Goal: Task Accomplishment & Management: Complete application form

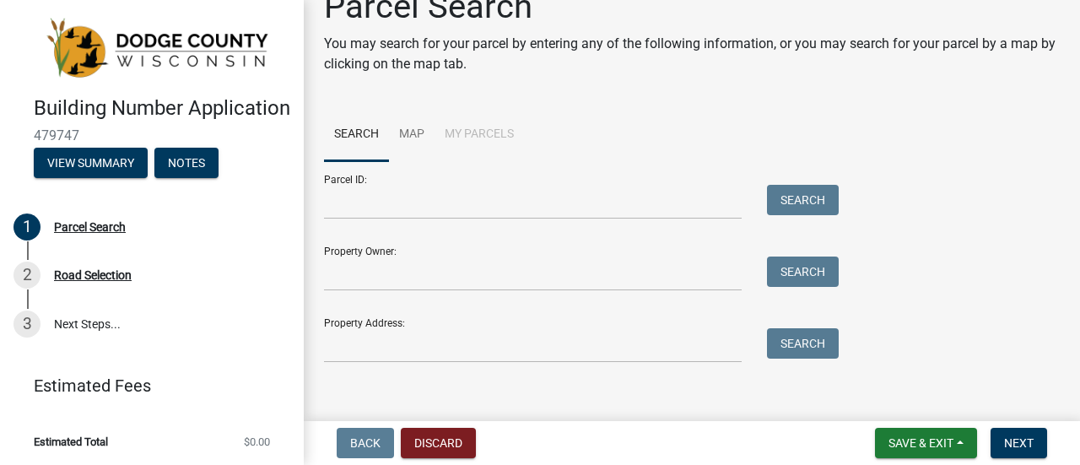
scroll to position [48, 0]
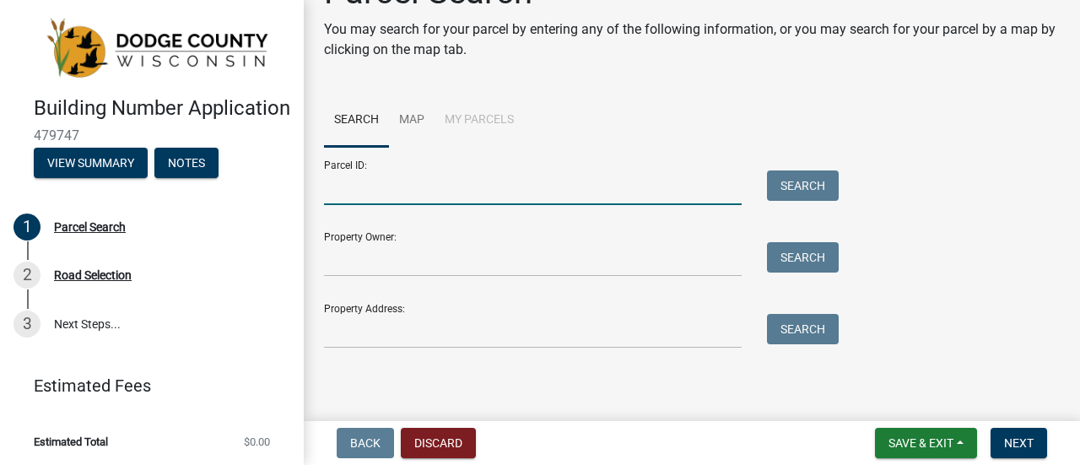
click at [431, 185] on input "Parcel ID:" at bounding box center [533, 187] width 418 height 35
type input "028-1316-3543-001"
click at [789, 185] on button "Search" at bounding box center [803, 185] width 72 height 30
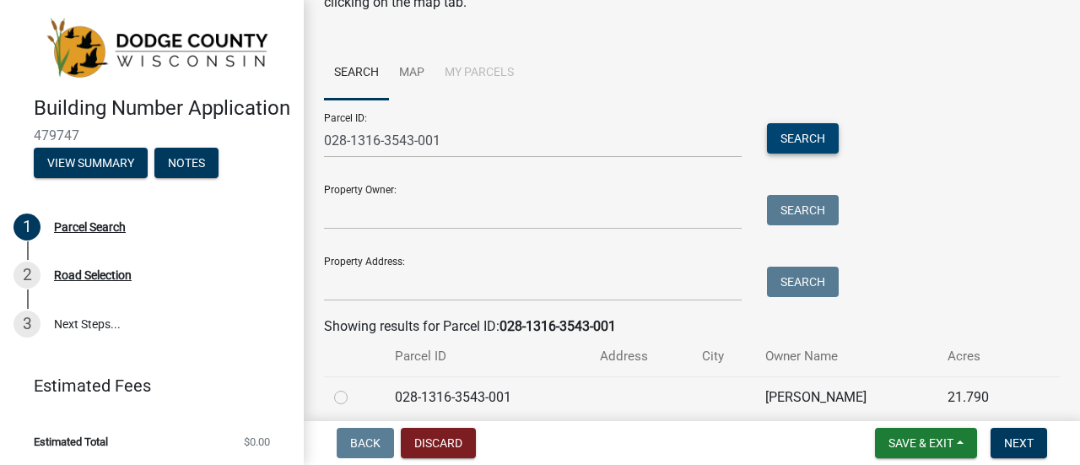
scroll to position [164, 0]
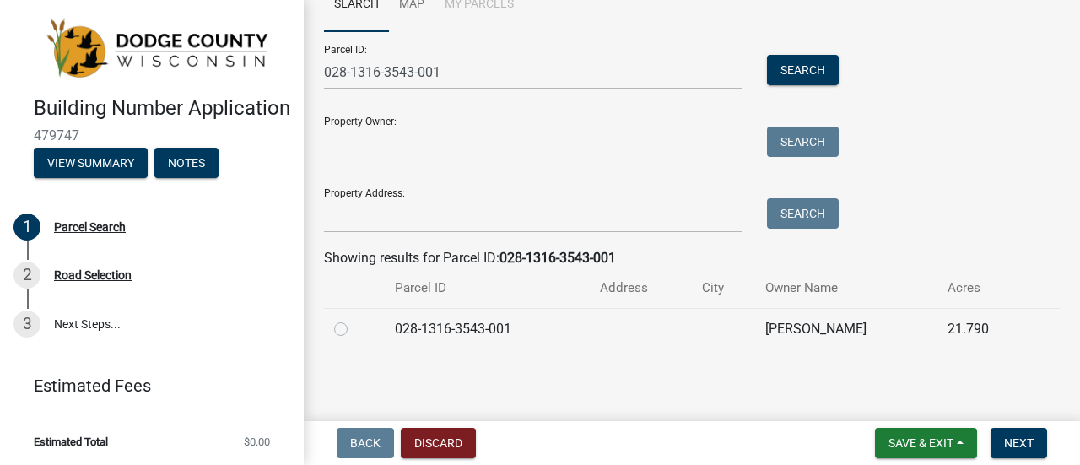
click at [354, 319] on label at bounding box center [354, 319] width 0 height 0
click at [354, 328] on input "radio" at bounding box center [359, 324] width 11 height 11
radio input "true"
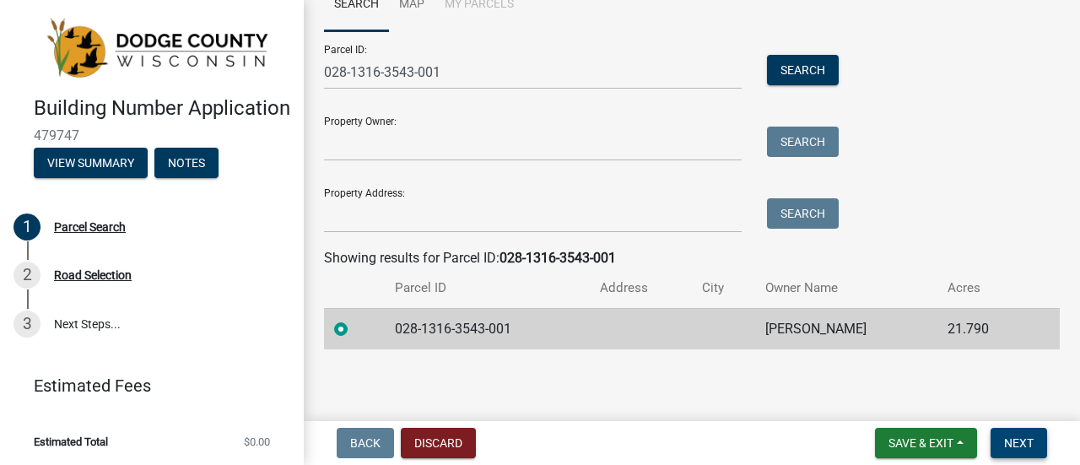
click at [1019, 453] on button "Next" at bounding box center [1019, 443] width 57 height 30
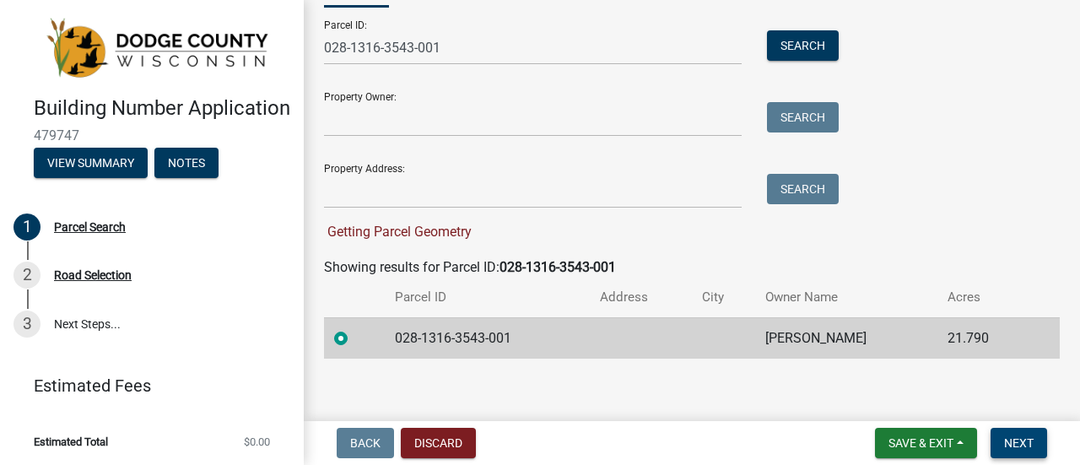
scroll to position [197, 0]
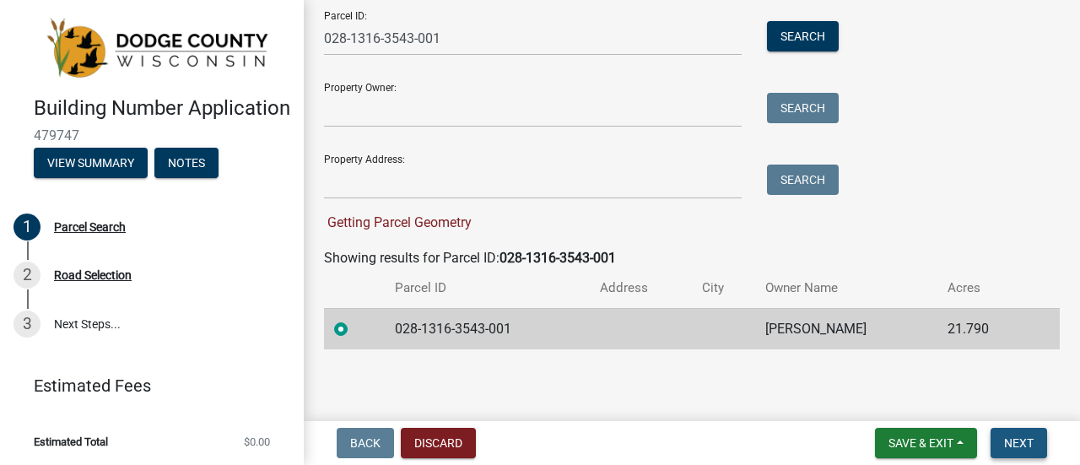
click at [1015, 441] on span "Next" at bounding box center [1019, 443] width 30 height 14
drag, startPoint x: 406, startPoint y: 215, endPoint x: 412, endPoint y: 222, distance: 9.0
click at [408, 219] on span "Getting Parcel Geometry" at bounding box center [398, 222] width 148 height 16
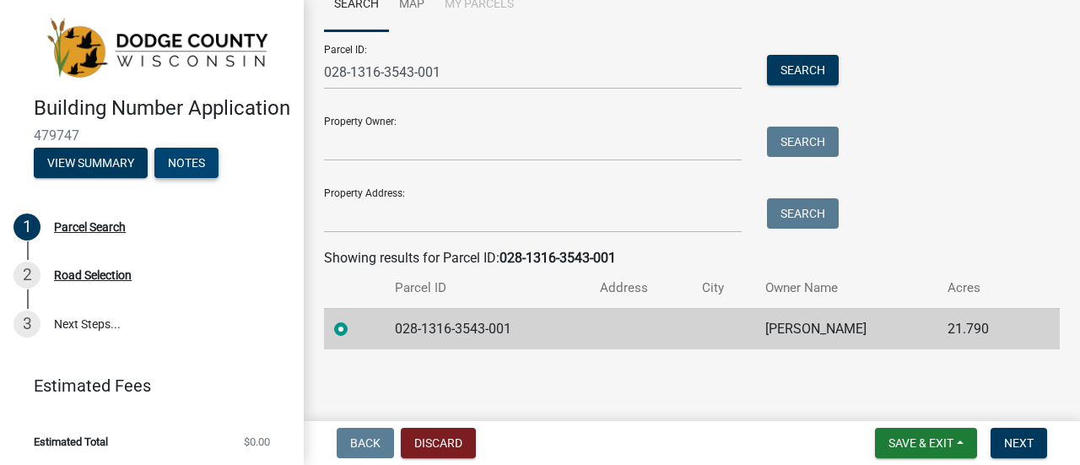
scroll to position [23, 0]
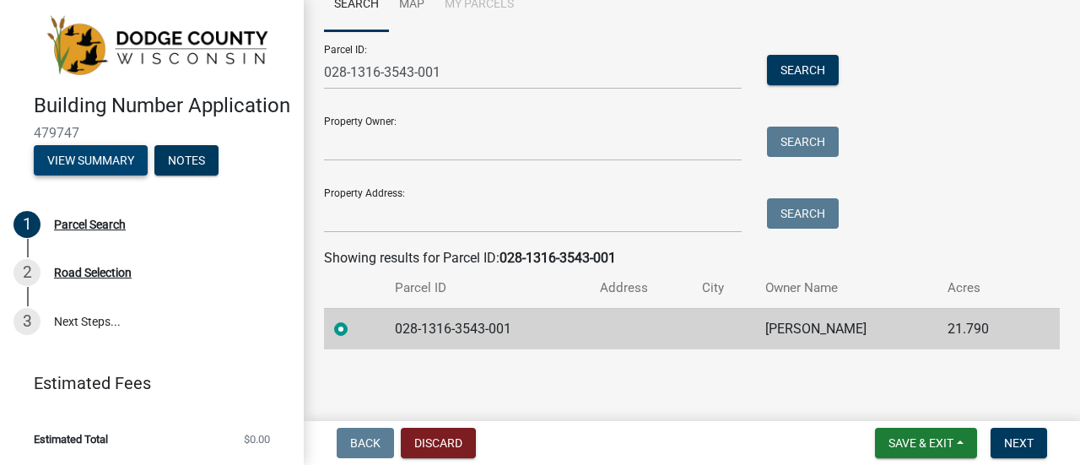
click at [103, 164] on button "View Summary" at bounding box center [91, 160] width 114 height 30
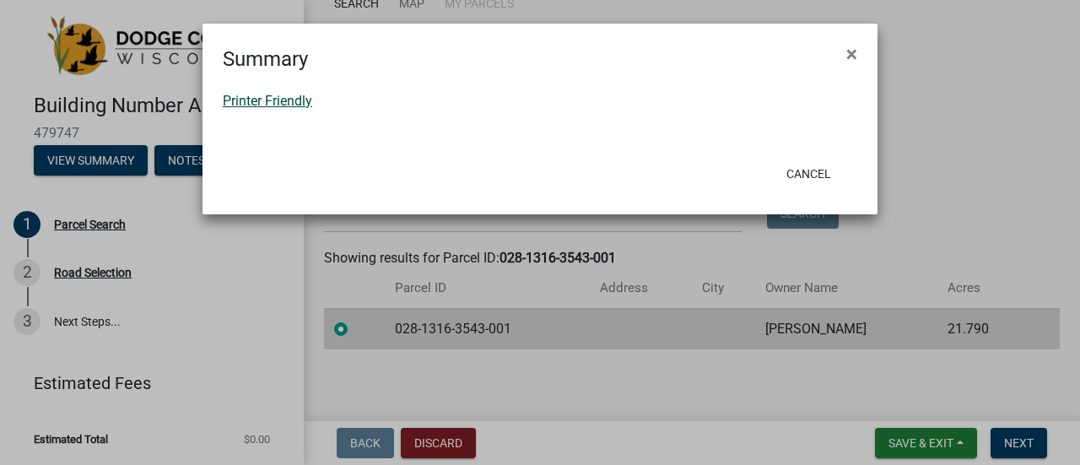
click at [273, 95] on link "Printer Friendly" at bounding box center [267, 101] width 89 height 16
click at [793, 181] on button "Cancel" at bounding box center [809, 174] width 72 height 30
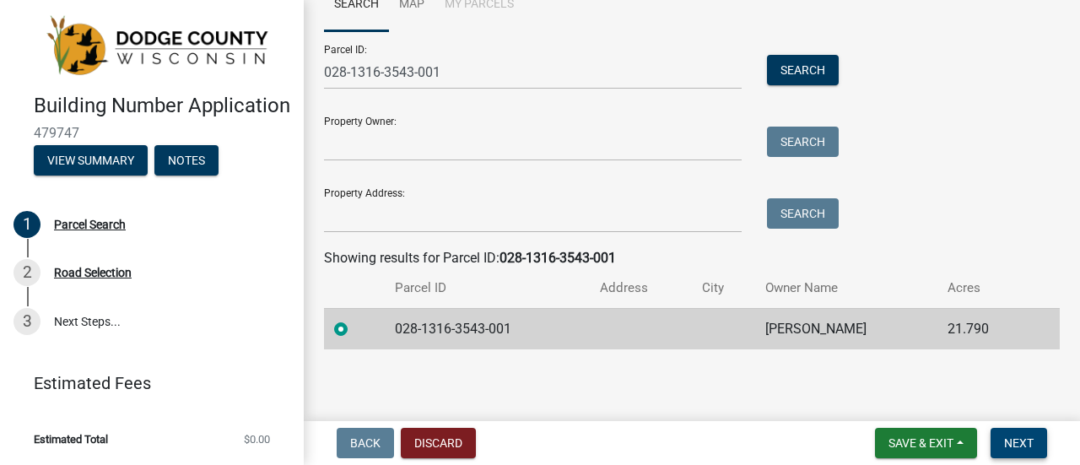
click at [1026, 444] on span "Next" at bounding box center [1019, 443] width 30 height 14
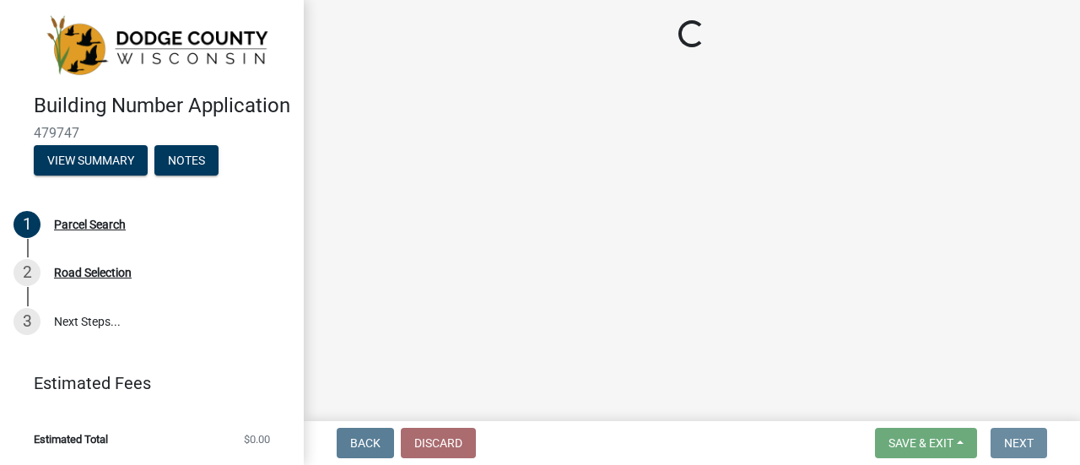
scroll to position [0, 0]
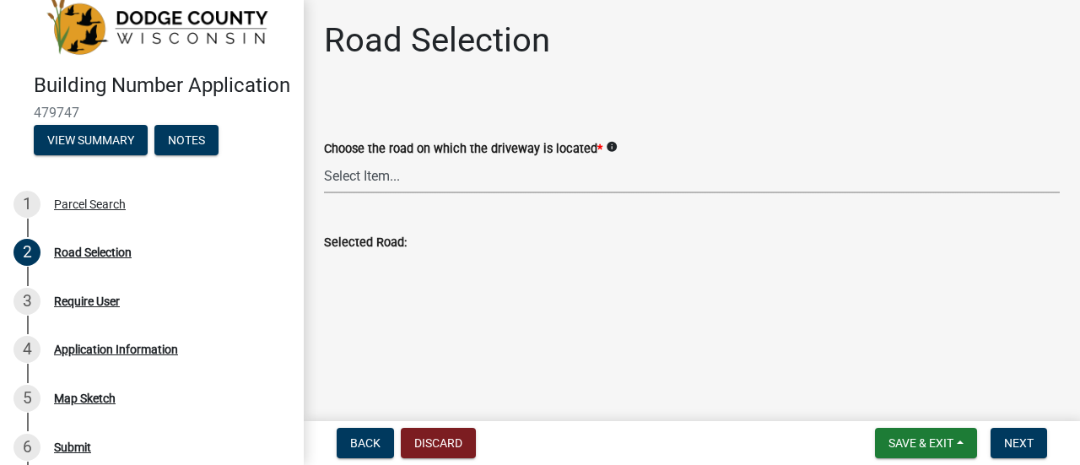
click at [361, 176] on select "Select Item... 100-YARD DR AALSMA RD ADAMS RD AIRPORT RD ALASKA RD ALLEN RD ALT…" at bounding box center [692, 176] width 736 height 35
click at [324, 159] on select "Select Item... 100-YARD DR AALSMA RD ADAMS RD AIRPORT RD ALASKA RD ALLEN RD ALT…" at bounding box center [692, 176] width 736 height 35
select select "3a7e8988-728f-49ba-8d57-8b7b0cdaab4c"
click at [1023, 444] on span "Next" at bounding box center [1019, 443] width 30 height 14
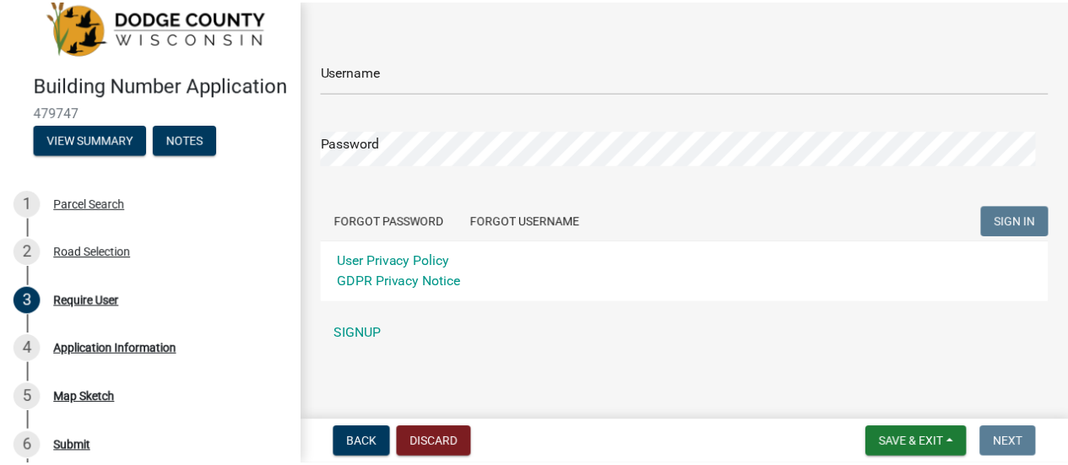
scroll to position [128, 0]
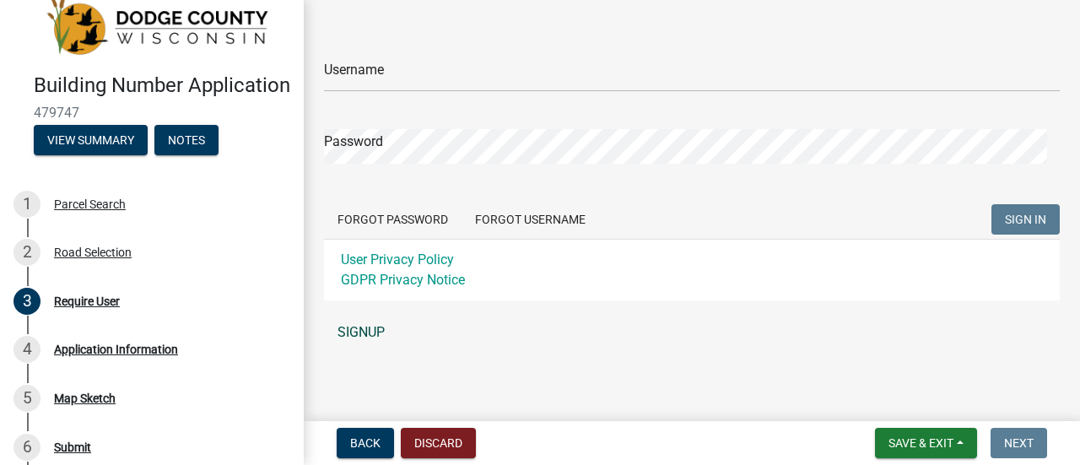
click at [365, 332] on link "SIGNUP" at bounding box center [692, 333] width 736 height 34
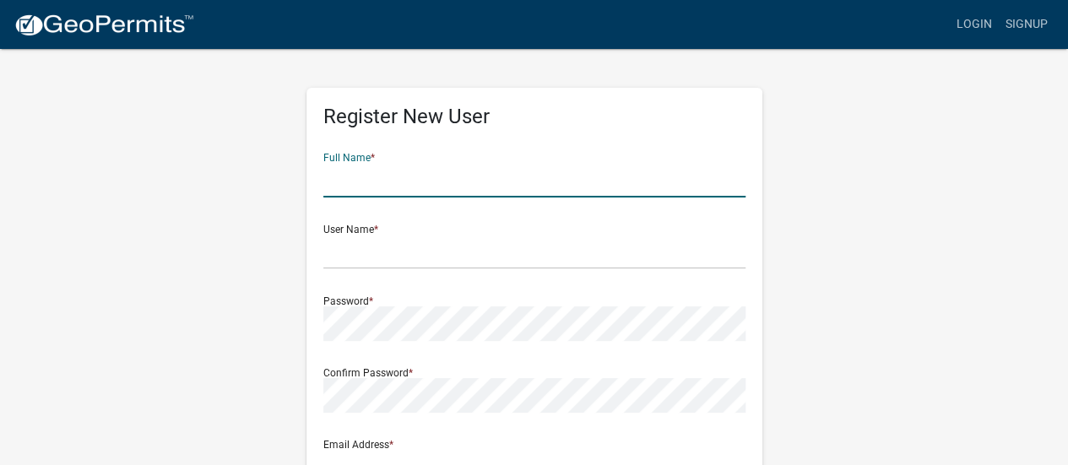
click at [392, 185] on input "text" at bounding box center [534, 180] width 422 height 35
type input "Andy Hechimovich"
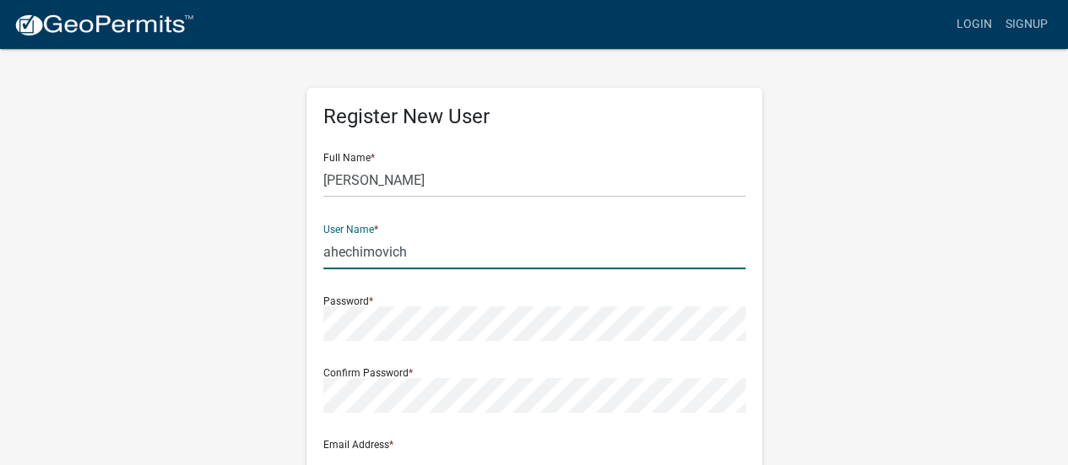
type input "ahechimovich"
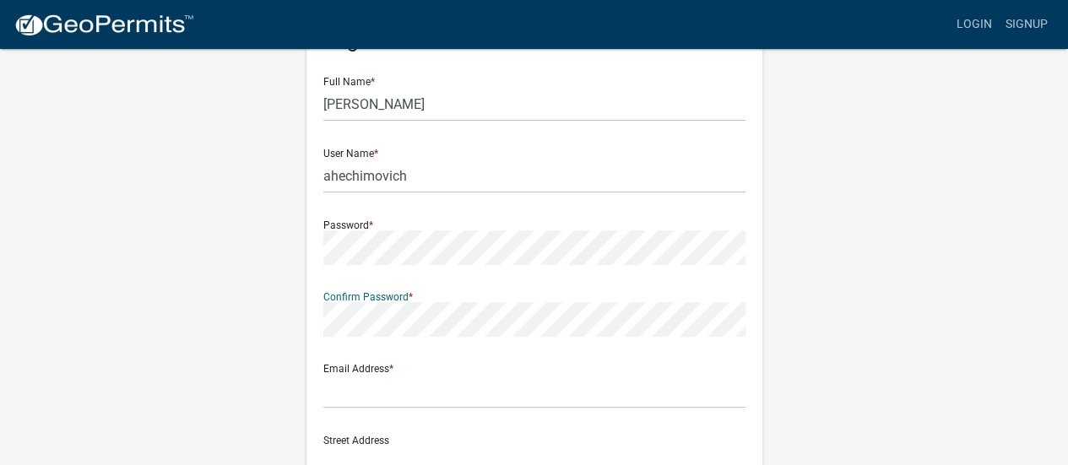
scroll to position [169, 0]
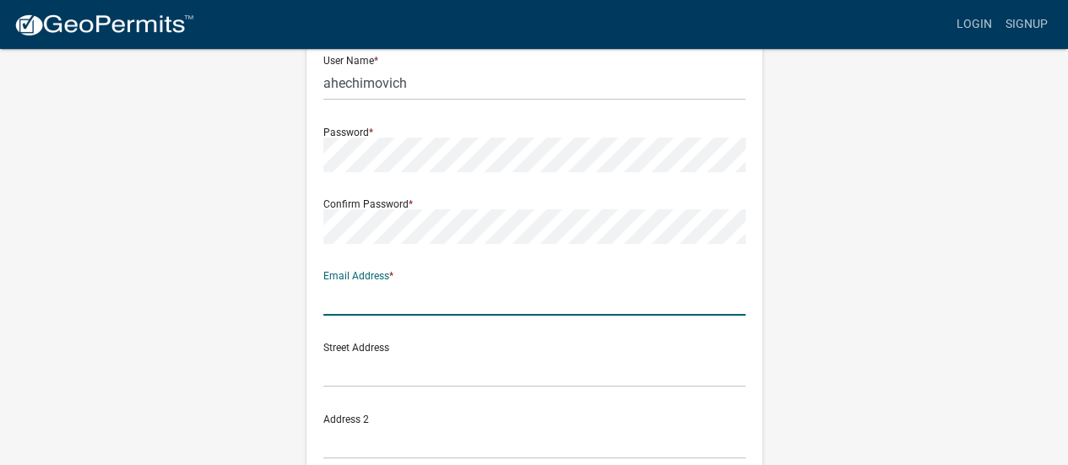
click at [349, 296] on input "text" at bounding box center [534, 298] width 422 height 35
type input "ahechimovich@sbcglobal.net"
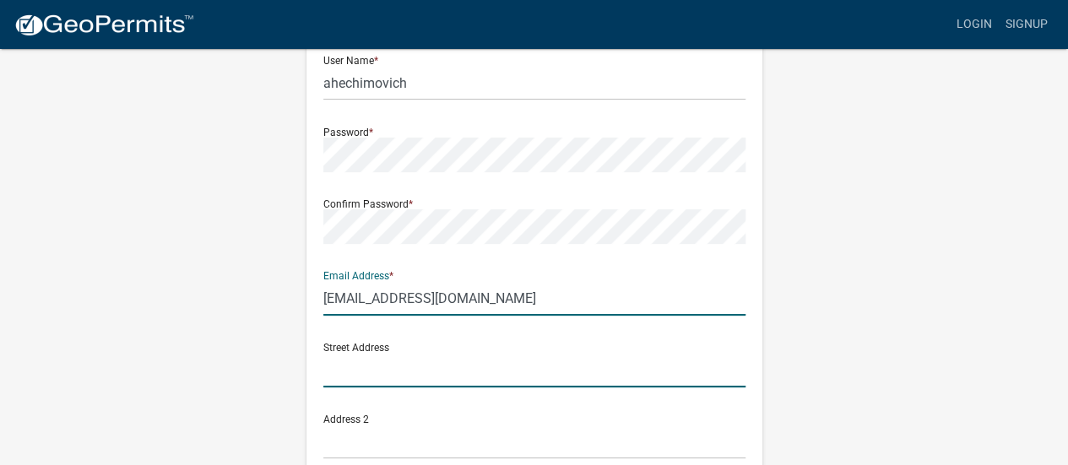
click at [383, 371] on input "text" at bounding box center [534, 370] width 422 height 35
type input "539 N. Clark Street"
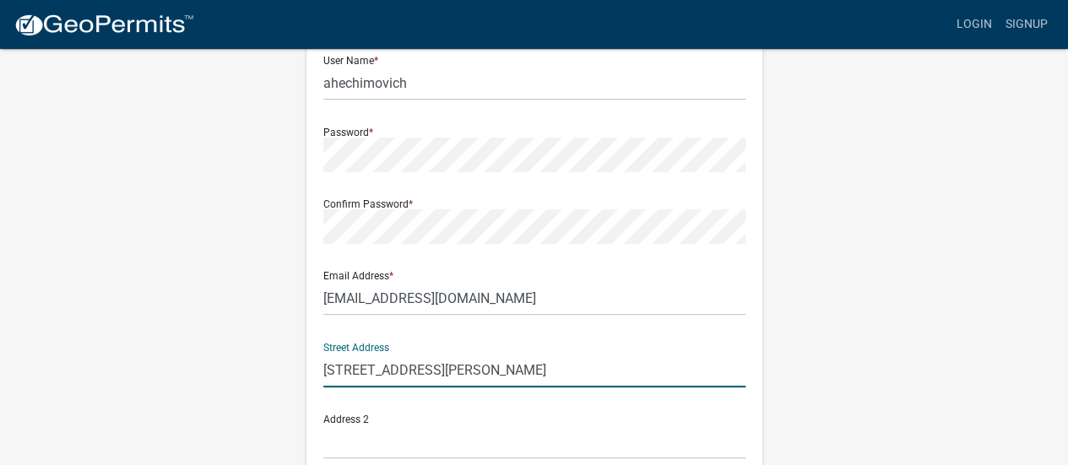
type input "MAYVILLE"
type input "WI"
type input "53050-1008"
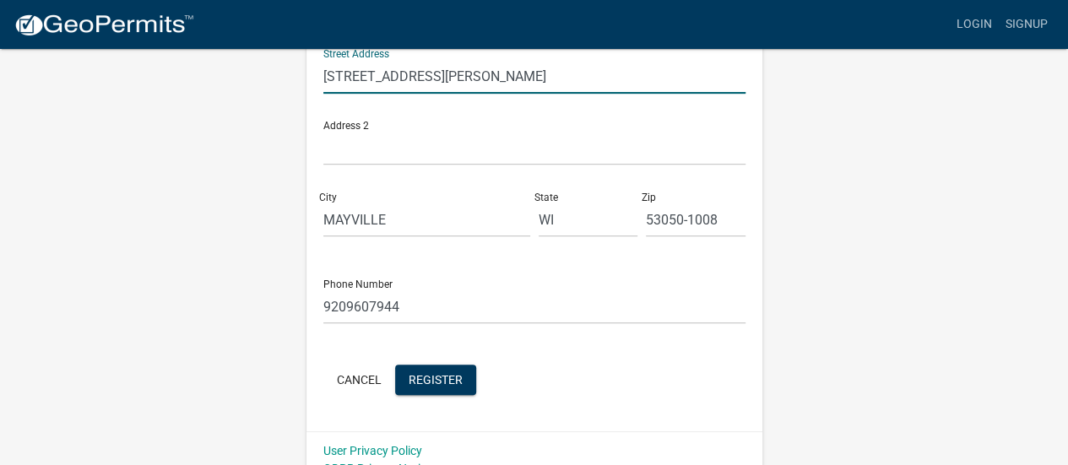
scroll to position [484, 0]
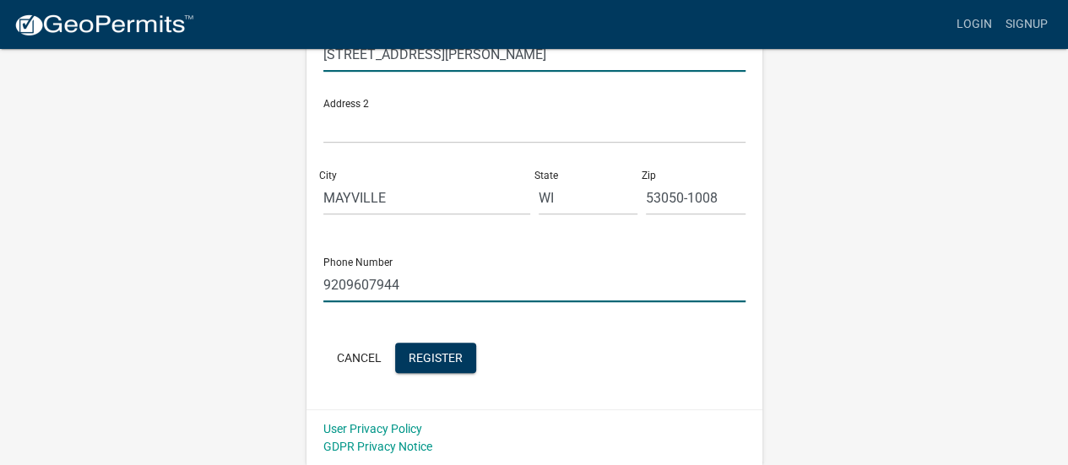
click at [408, 282] on input "9209607944" at bounding box center [534, 285] width 422 height 35
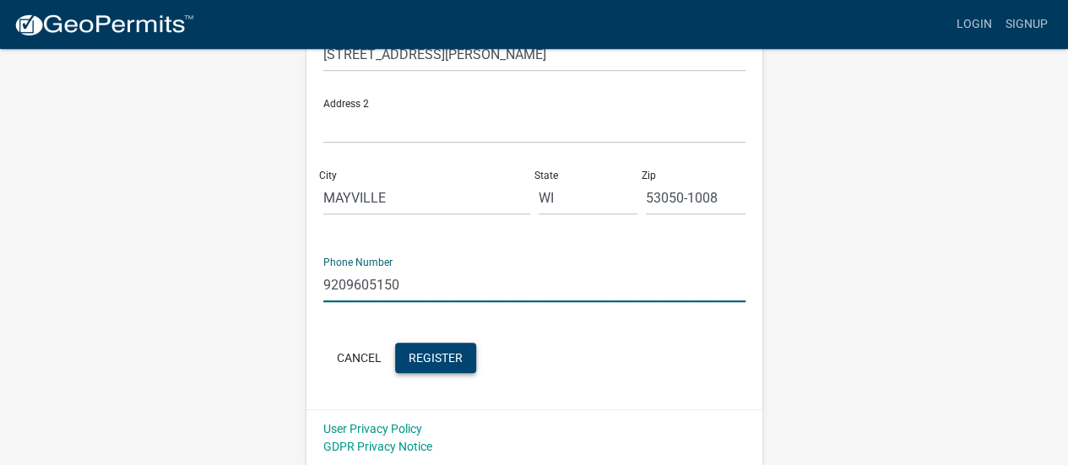
type input "9209605150"
click at [446, 359] on span "Register" at bounding box center [435, 357] width 54 height 14
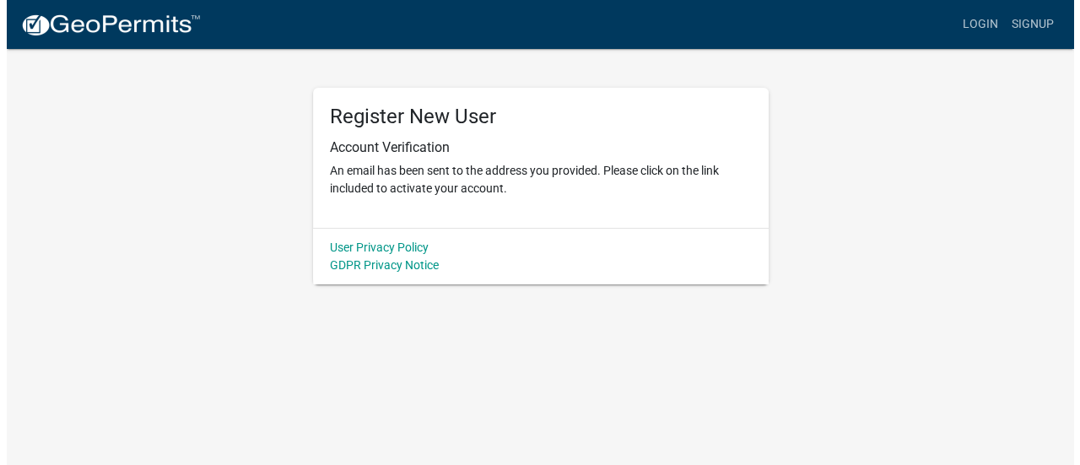
scroll to position [0, 0]
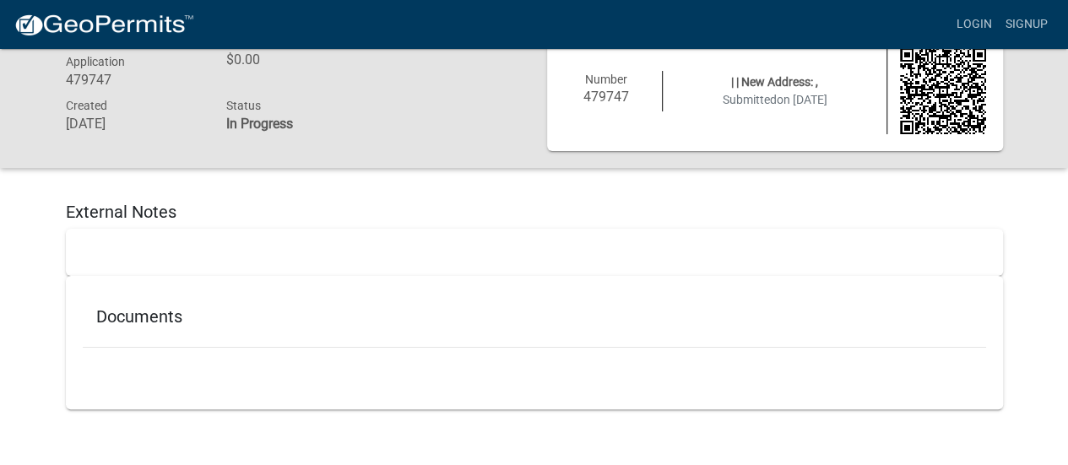
scroll to position [49, 0]
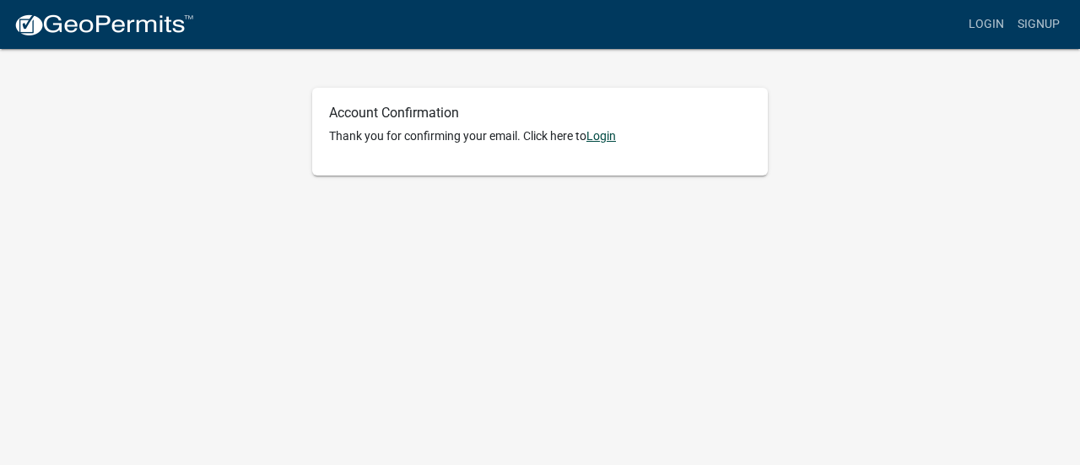
click at [605, 140] on link "Login" at bounding box center [602, 136] width 30 height 14
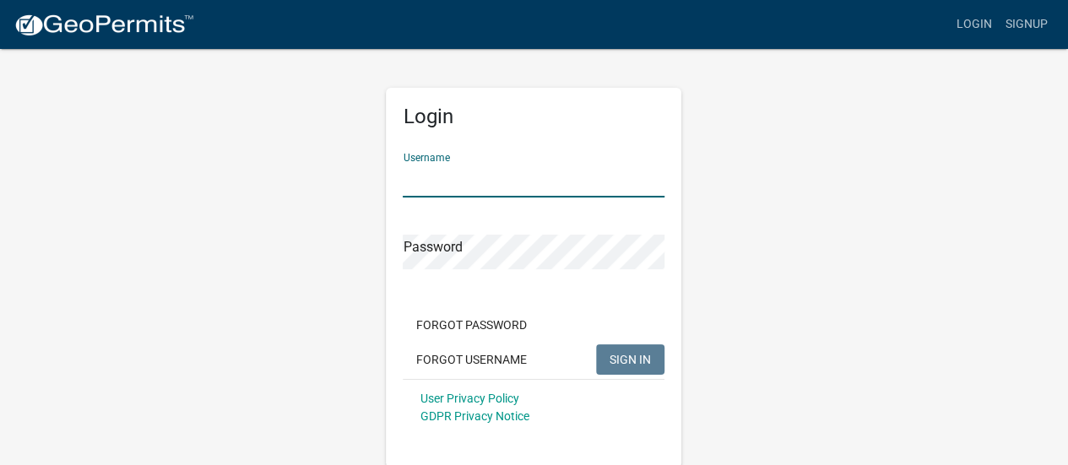
click at [446, 173] on input "Username" at bounding box center [534, 180] width 262 height 35
type input "ahechimovich"
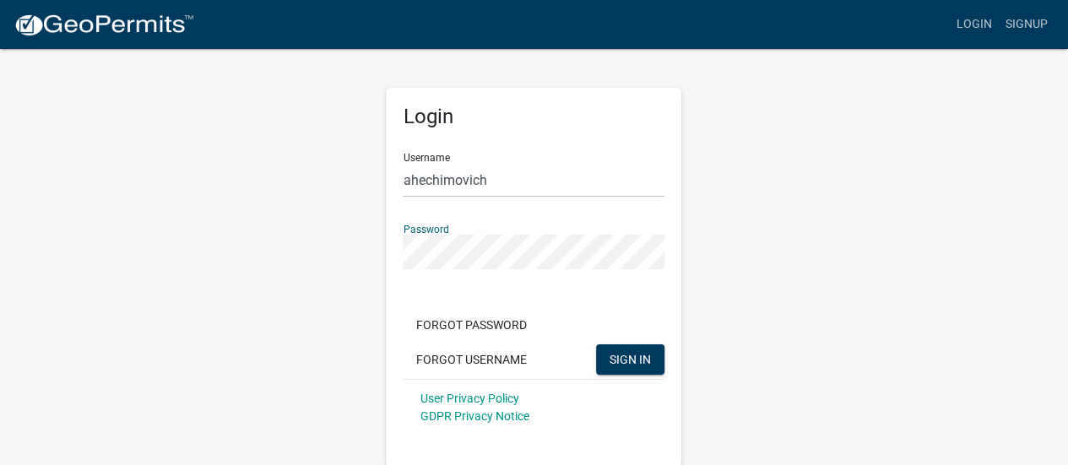
click at [596, 344] on button "SIGN IN" at bounding box center [630, 359] width 68 height 30
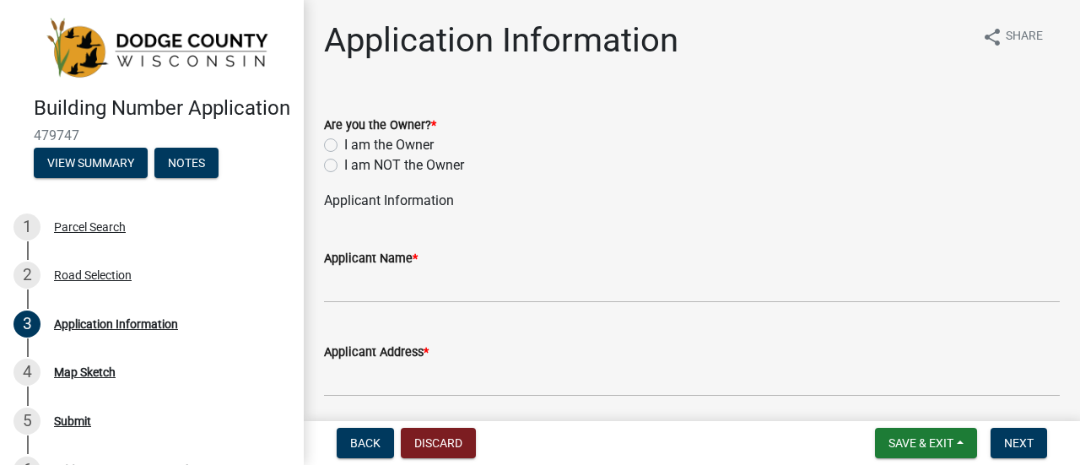
click at [344, 146] on label "I am the Owner" at bounding box center [388, 145] width 89 height 20
click at [344, 146] on input "I am the Owner" at bounding box center [349, 140] width 11 height 11
radio input "true"
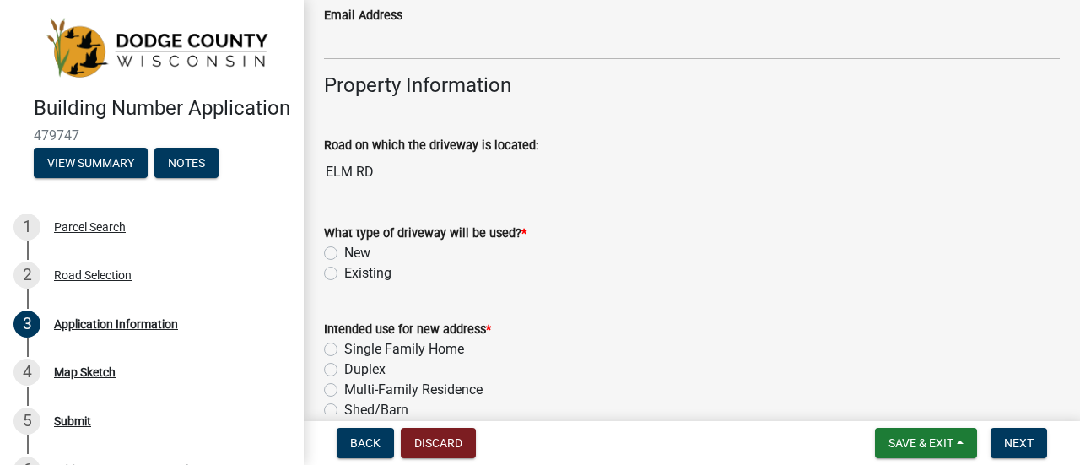
scroll to position [1350, 0]
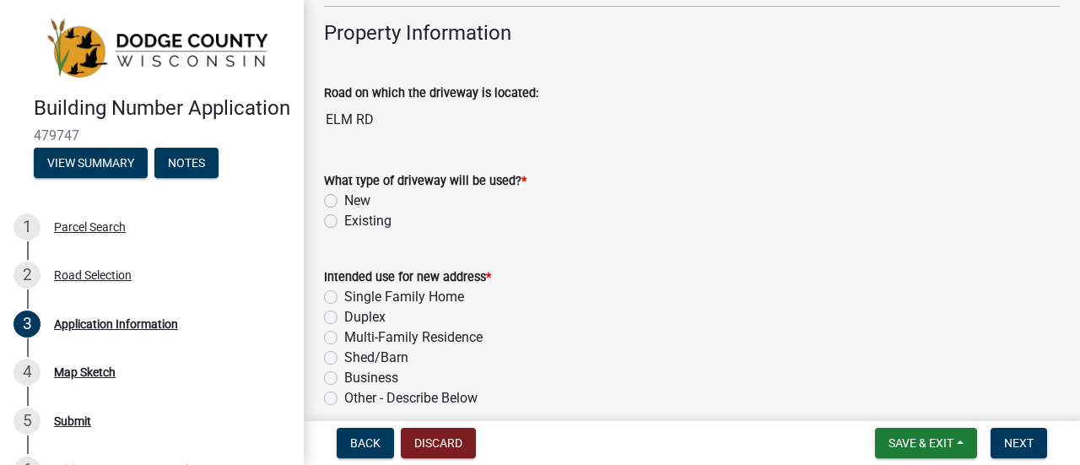
click at [344, 200] on label "New" at bounding box center [357, 201] width 26 height 20
click at [344, 200] on input "New" at bounding box center [349, 196] width 11 height 11
radio input "true"
click at [344, 297] on label "Single Family Home" at bounding box center [404, 297] width 120 height 20
click at [344, 297] on input "Single Family Home" at bounding box center [349, 292] width 11 height 11
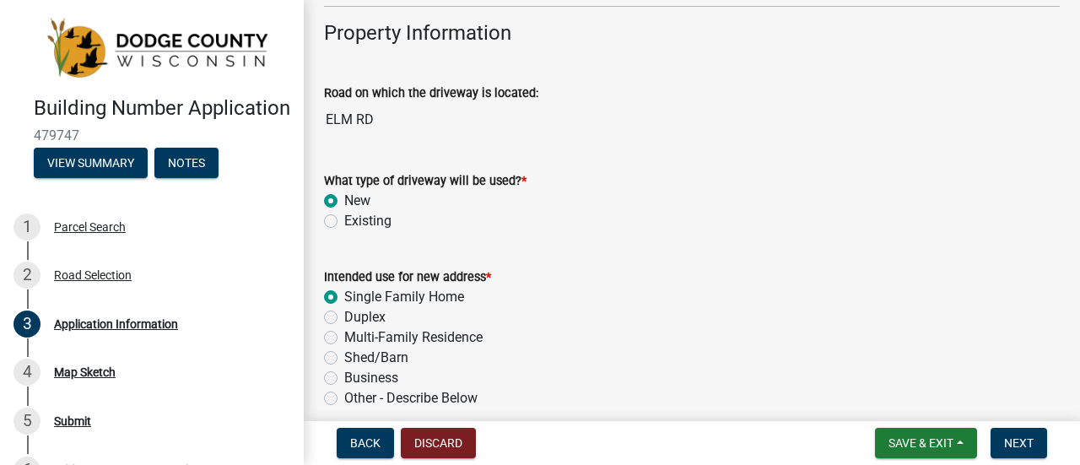
radio input "true"
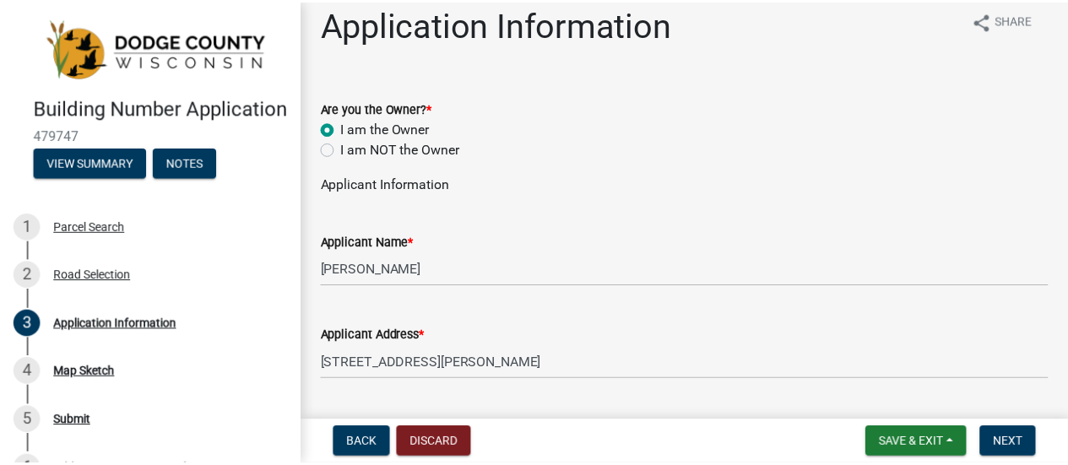
scroll to position [0, 0]
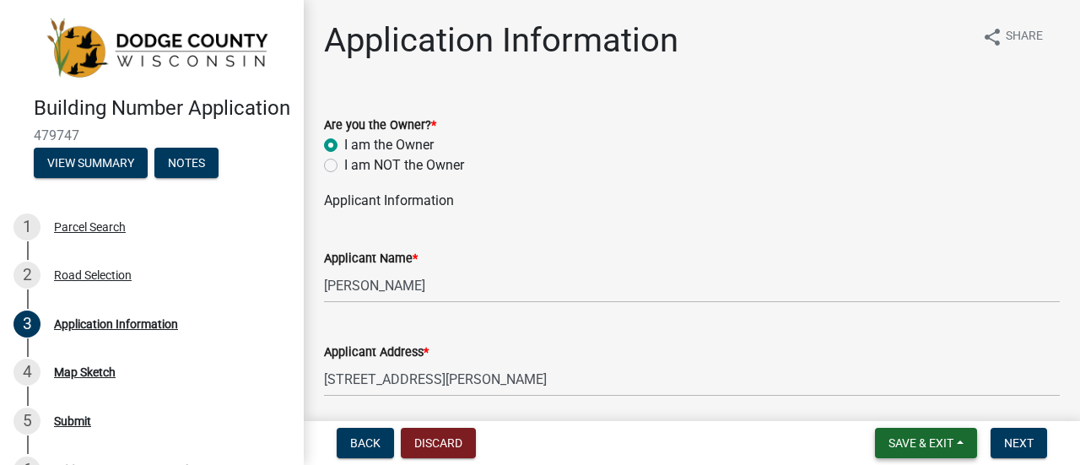
click at [911, 443] on span "Save & Exit" at bounding box center [921, 443] width 65 height 14
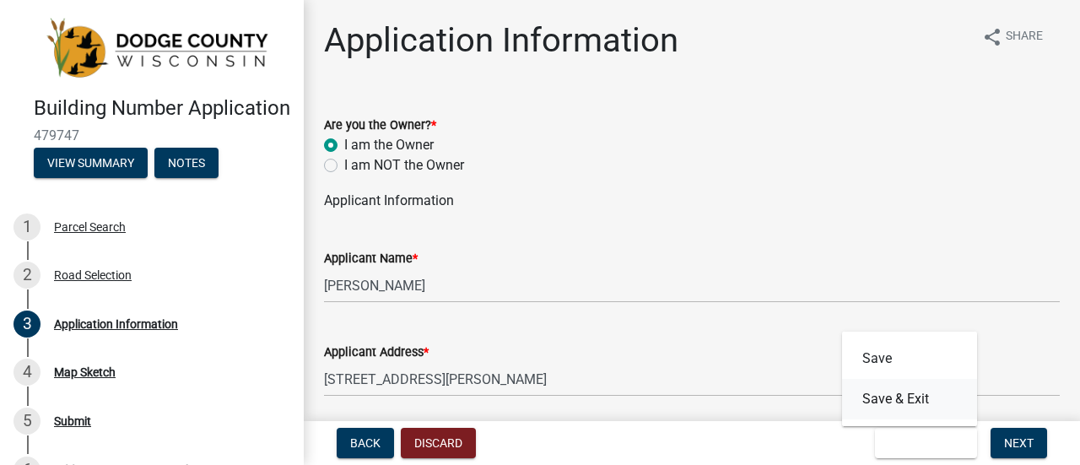
click at [891, 406] on button "Save & Exit" at bounding box center [909, 399] width 135 height 41
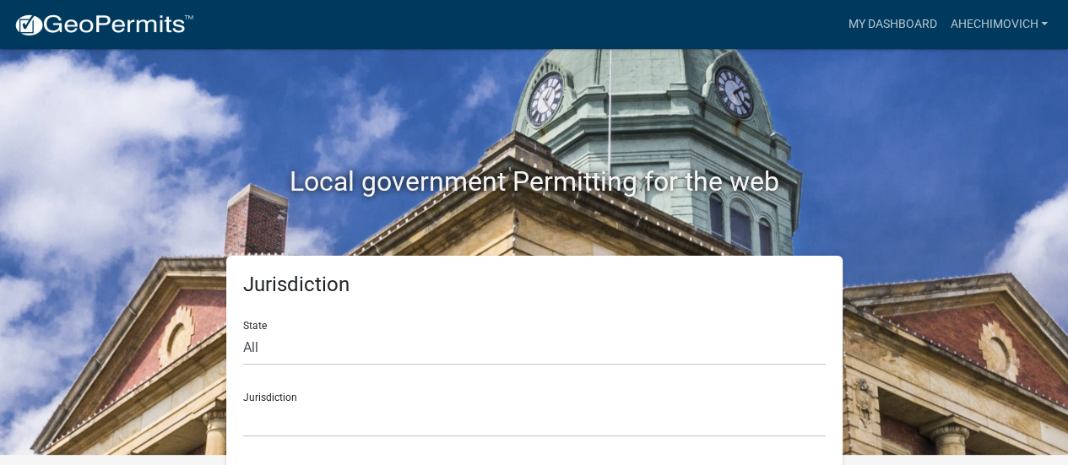
scroll to position [14, 0]
